Goal: Book appointment/travel/reservation

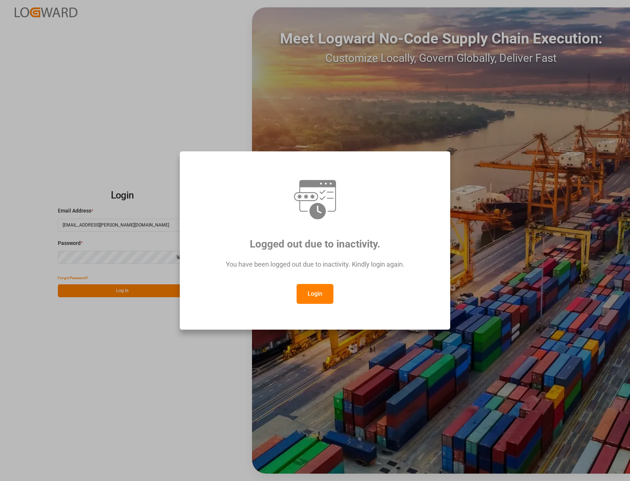
click at [320, 292] on button "Login" at bounding box center [314, 294] width 37 height 20
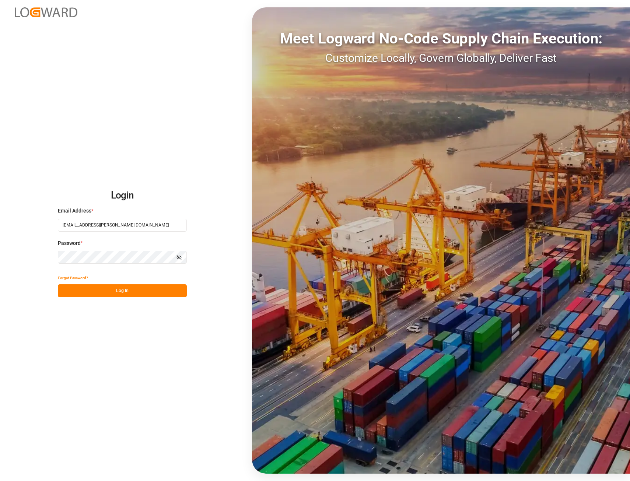
click at [112, 290] on button "Log In" at bounding box center [122, 290] width 129 height 13
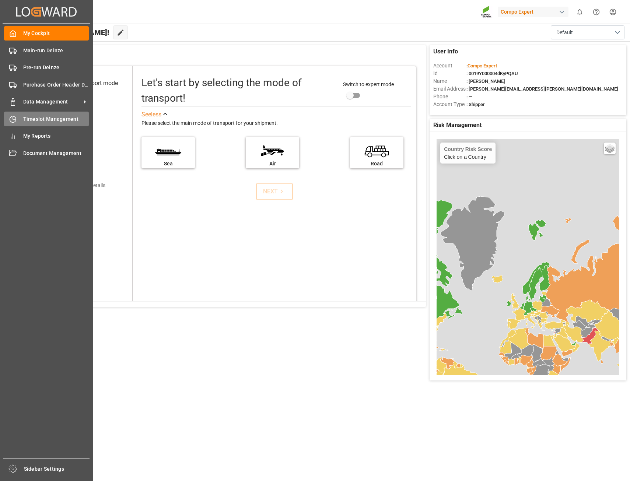
click at [29, 122] on span "Timeslot Management" at bounding box center [56, 119] width 66 height 8
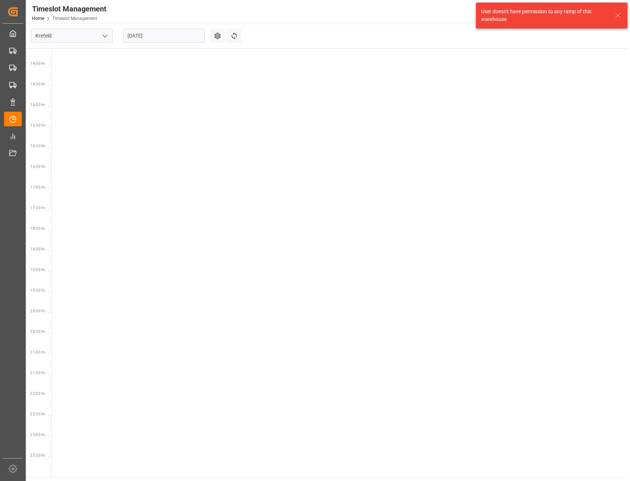
scroll to position [561, 0]
click at [90, 33] on input "Krefeld" at bounding box center [72, 36] width 82 height 14
click at [105, 35] on icon "open menu" at bounding box center [105, 36] width 9 height 9
click at [72, 51] on div "Deinze" at bounding box center [71, 52] width 81 height 17
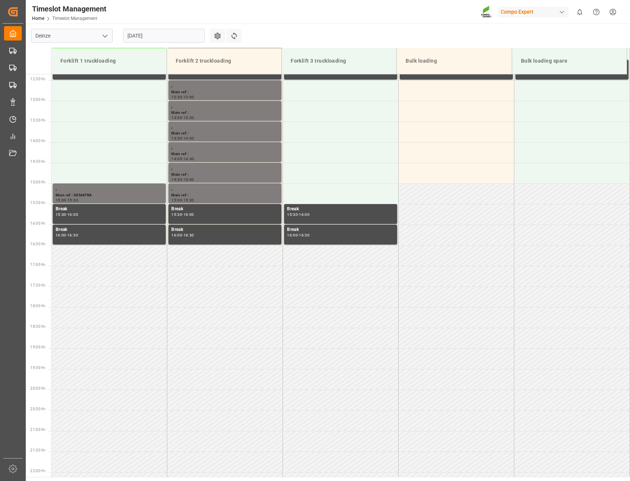
scroll to position [477, 0]
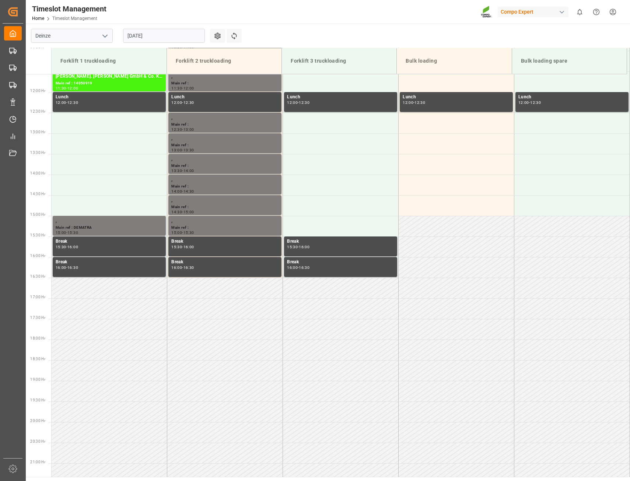
click at [175, 39] on input "[DATE]" at bounding box center [164, 36] width 82 height 14
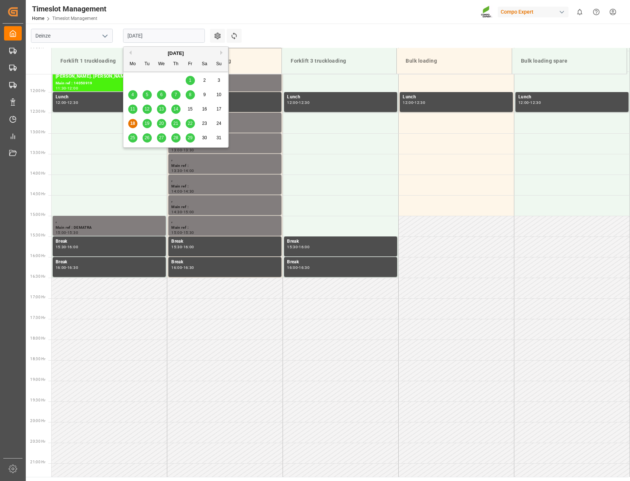
click at [148, 123] on span "19" at bounding box center [146, 123] width 5 height 5
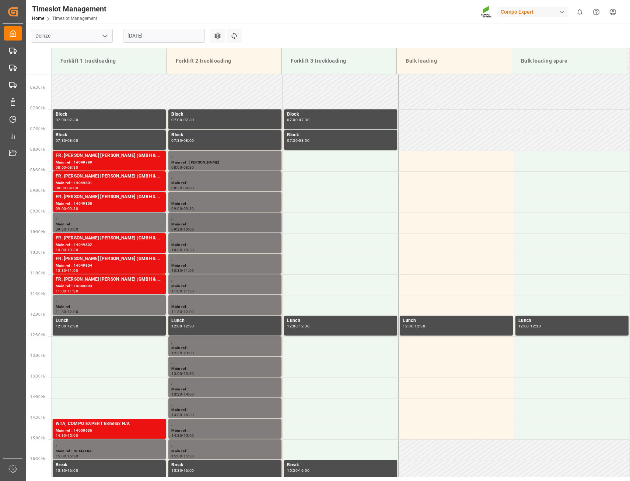
scroll to position [290, 0]
